Goal: Navigation & Orientation: Find specific page/section

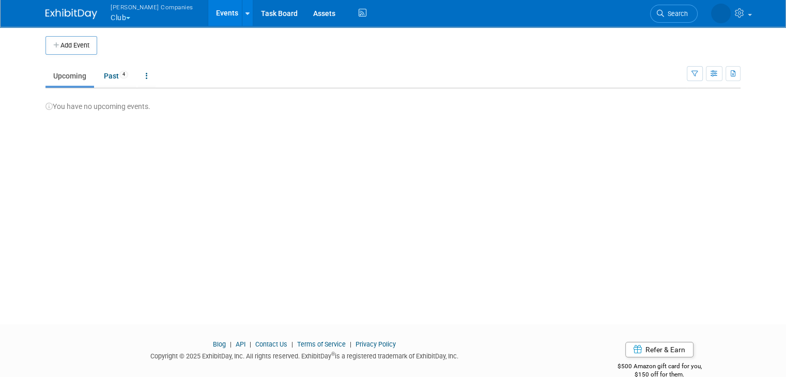
click at [126, 18] on span "button" at bounding box center [128, 18] width 4 height 2
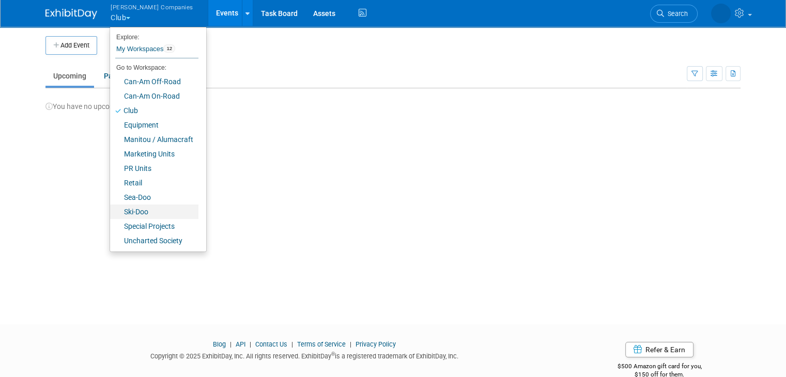
click at [132, 211] on link "Ski-Doo" at bounding box center [154, 212] width 88 height 14
